Goal: Information Seeking & Learning: Learn about a topic

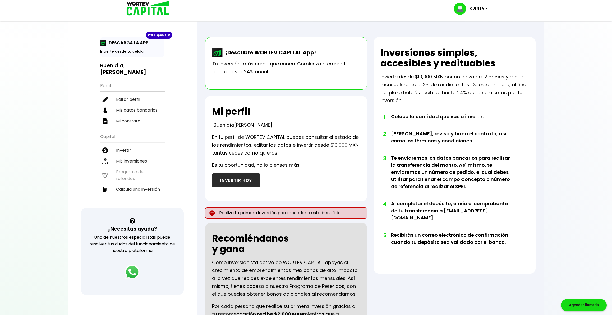
click at [246, 53] on p "¡Descubre WORTEV CAPITAL App!" at bounding box center [269, 53] width 93 height 8
click at [134, 68] on b "[PERSON_NAME]" at bounding box center [123, 71] width 46 height 7
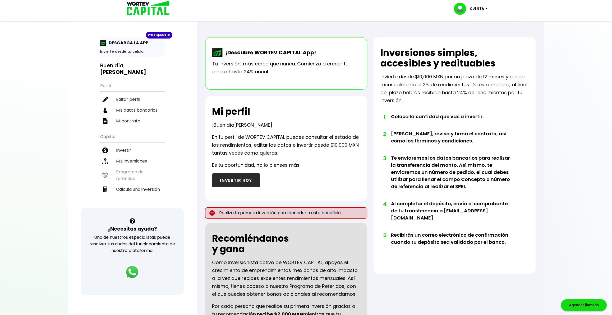
click at [134, 68] on b "[PERSON_NAME]" at bounding box center [123, 71] width 46 height 7
click at [133, 68] on b "[PERSON_NAME]" at bounding box center [123, 71] width 46 height 7
click at [300, 127] on div "Mi perfil ¡Buen día [PERSON_NAME] ! En tu perfil de WORTEV CAPITAL puedes consu…" at bounding box center [286, 148] width 162 height 105
click at [424, 48] on h2 "Inversiones simples, accesibles y redituables" at bounding box center [454, 58] width 148 height 21
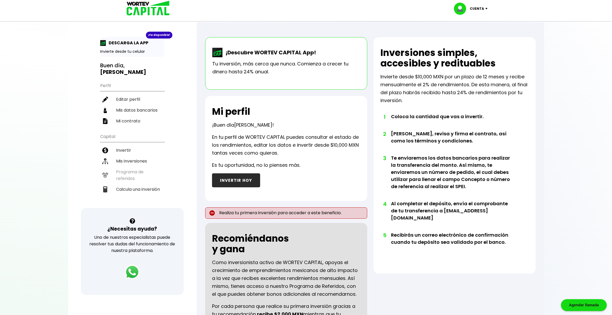
click at [412, 51] on h2 "Inversiones simples, accesibles y redituables" at bounding box center [454, 58] width 148 height 21
click at [434, 58] on h2 "Inversiones simples, accesibles y redituables" at bounding box center [454, 58] width 148 height 21
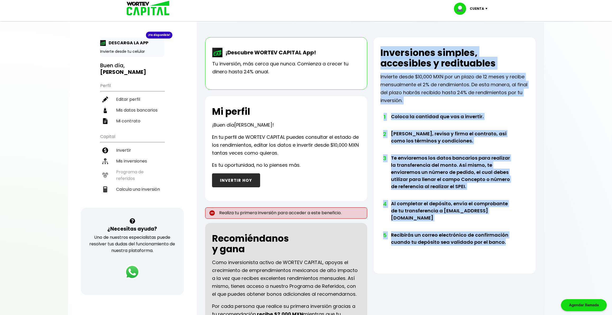
drag, startPoint x: 379, startPoint y: 51, endPoint x: 504, endPoint y: 246, distance: 231.2
click at [504, 246] on div "Inversiones simples, accesibles y redituables Invierte desde $10,000 MXN por un…" at bounding box center [454, 155] width 162 height 237
click at [507, 238] on li "5 Recibirás un correo electrónico de confirmación cuando tu depósito sea valida…" at bounding box center [452, 244] width 123 height 24
drag, startPoint x: 380, startPoint y: 54, endPoint x: 504, endPoint y: 266, distance: 245.3
click at [504, 266] on div "Inversiones simples, accesibles y redituables Invierte desde $10,000 MXN por un…" at bounding box center [454, 155] width 162 height 237
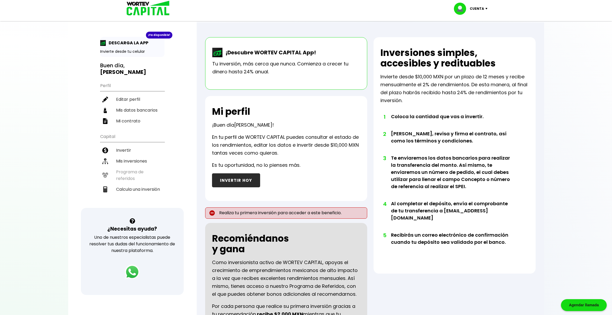
click at [554, 235] on div at bounding box center [306, 157] width 612 height 315
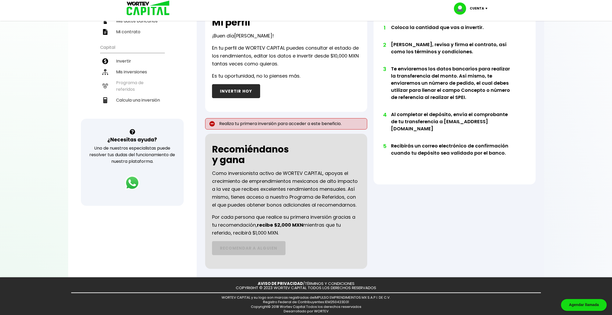
scroll to position [93, 0]
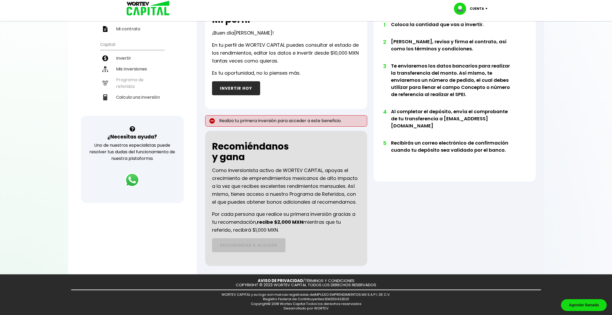
drag, startPoint x: 214, startPoint y: 146, endPoint x: 342, endPoint y: 238, distance: 157.4
click at [342, 238] on div "Recomiéndanos y gana Como inversionista activo de WORTEV CAPITAL, apoyas el cre…" at bounding box center [286, 198] width 162 height 135
click at [337, 235] on div "Recomiéndanos y gana Como inversionista activo de WORTEV CAPITAL, apoyas el cre…" at bounding box center [286, 198] width 162 height 135
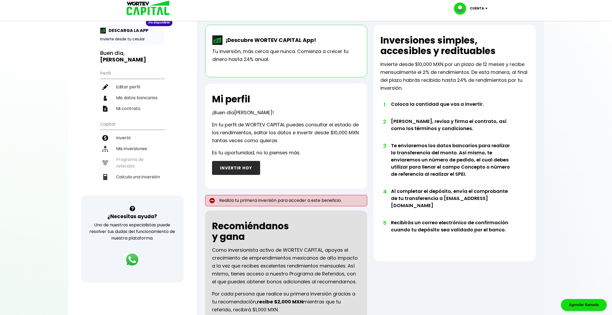
scroll to position [0, 0]
